Goal: Find specific page/section: Find specific page/section

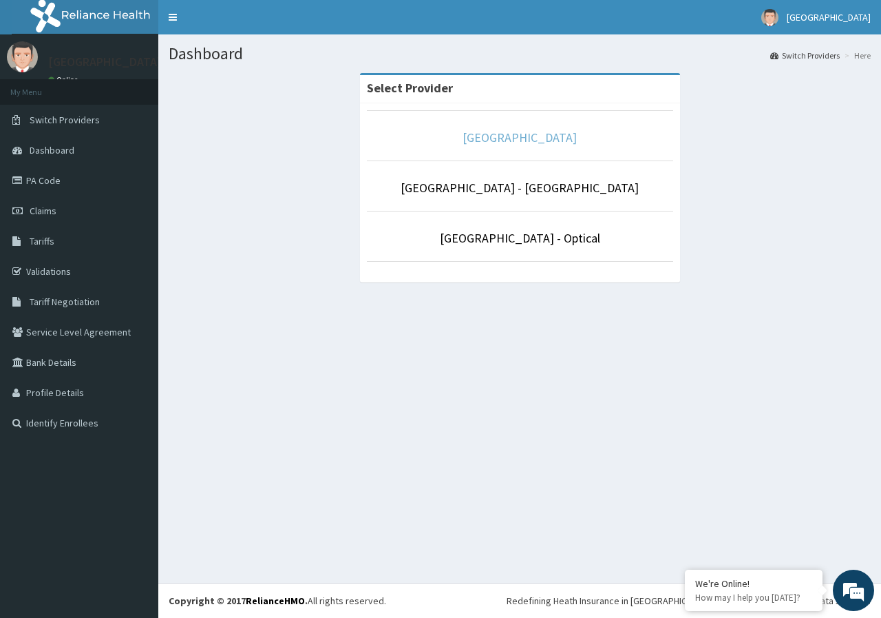
click at [468, 137] on link "[GEOGRAPHIC_DATA]" at bounding box center [520, 137] width 114 height 16
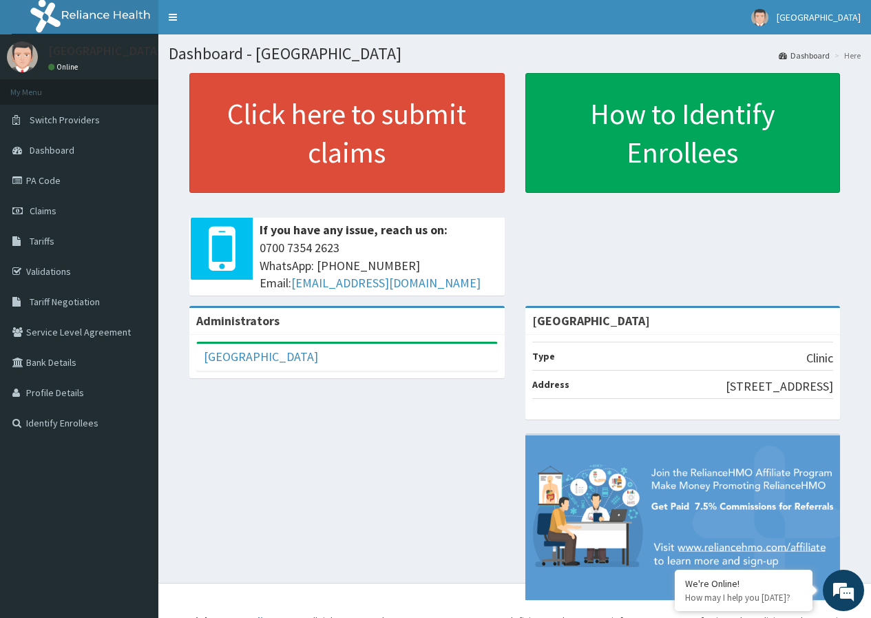
click at [808, 57] on link "Dashboard" at bounding box center [804, 56] width 51 height 12
click at [75, 268] on link "Validations" at bounding box center [79, 271] width 158 height 30
